Goal: Task Accomplishment & Management: Use online tool/utility

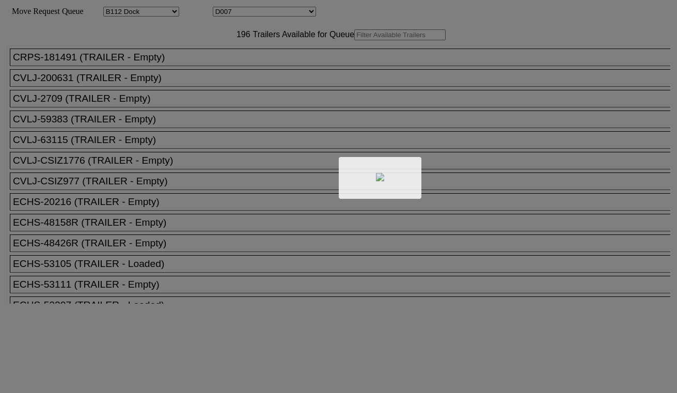
select select "121"
select select "3253"
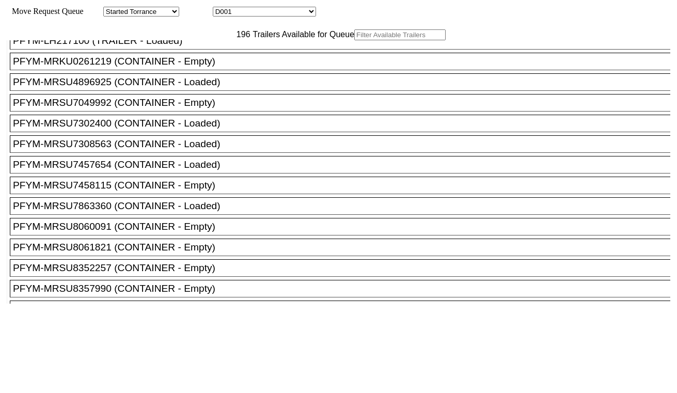
scroll to position [2927, 0]
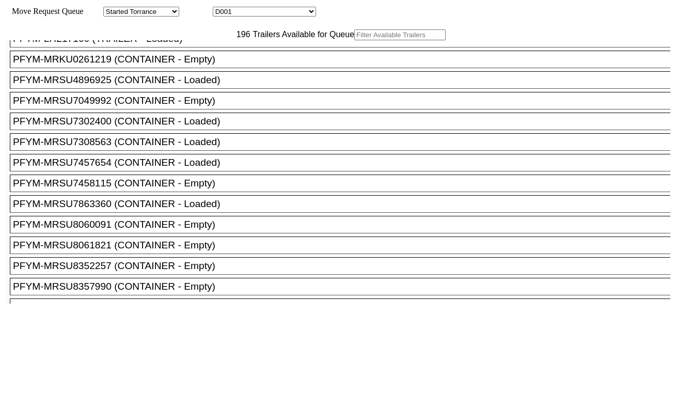
click at [107, 44] on div "PFYM-LH217100 (TRAILER - Loaded)" at bounding box center [345, 38] width 664 height 11
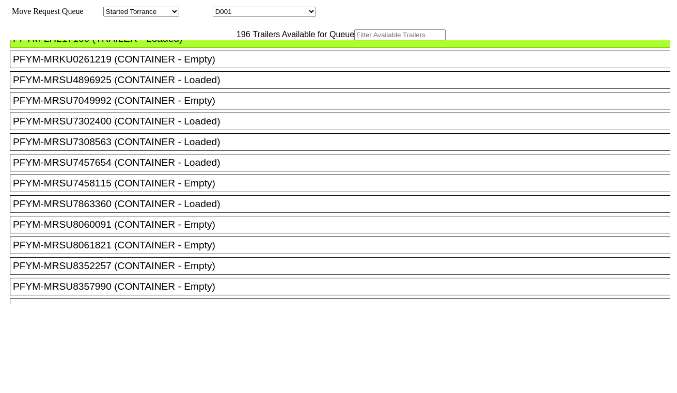
drag, startPoint x: 318, startPoint y: 134, endPoint x: 313, endPoint y: 138, distance: 6.2
